Goal: Information Seeking & Learning: Learn about a topic

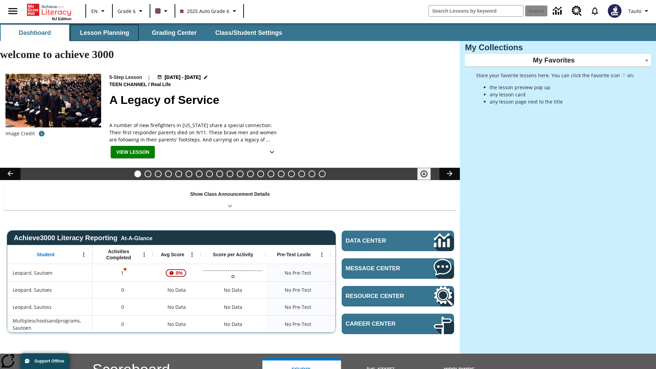
click at [105, 33] on button "Lesson Planning" at bounding box center [104, 33] width 68 height 16
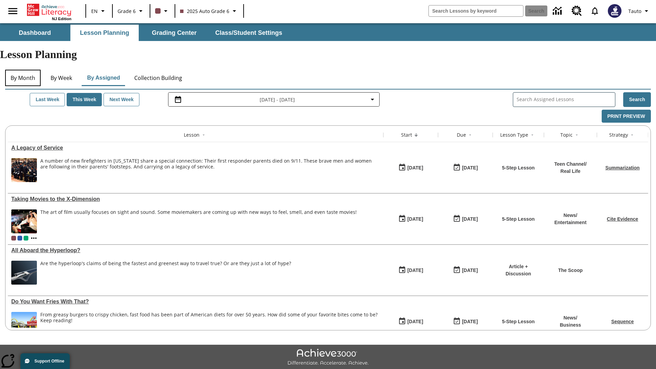
click at [23, 70] on button "By Month" at bounding box center [23, 78] width 36 height 16
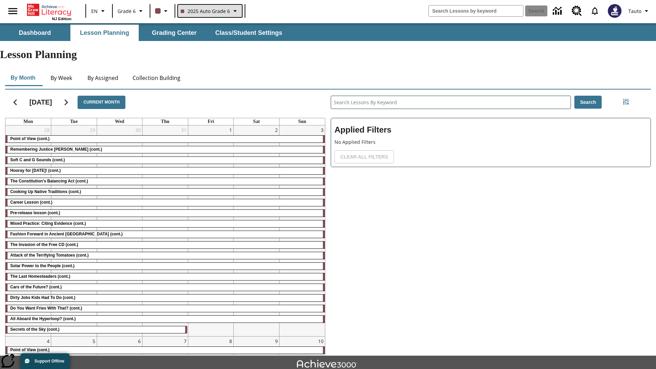
click at [209, 11] on span "2025 Auto Grade 6" at bounding box center [205, 11] width 49 height 7
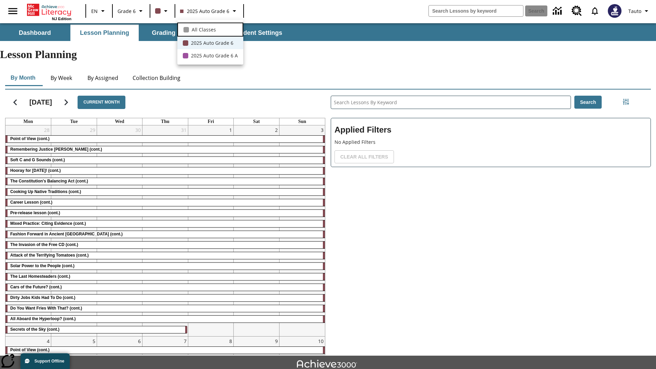
click at [210, 29] on span "All Classes" at bounding box center [204, 29] width 24 height 7
